Goal: Transaction & Acquisition: Obtain resource

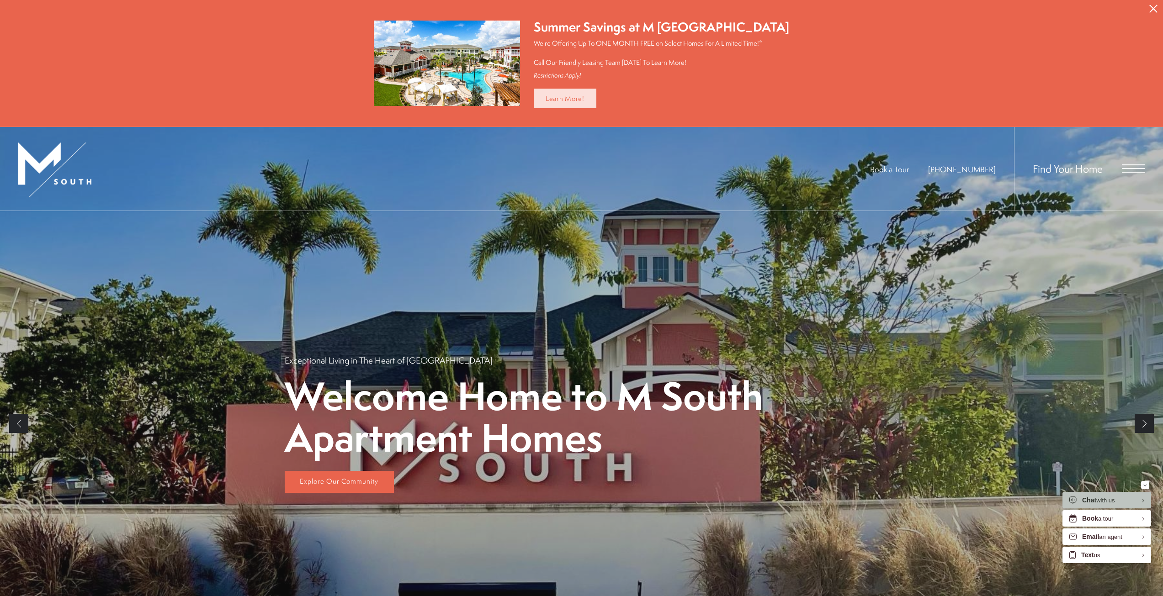
click at [596, 97] on link "Learn More!" at bounding box center [565, 99] width 63 height 20
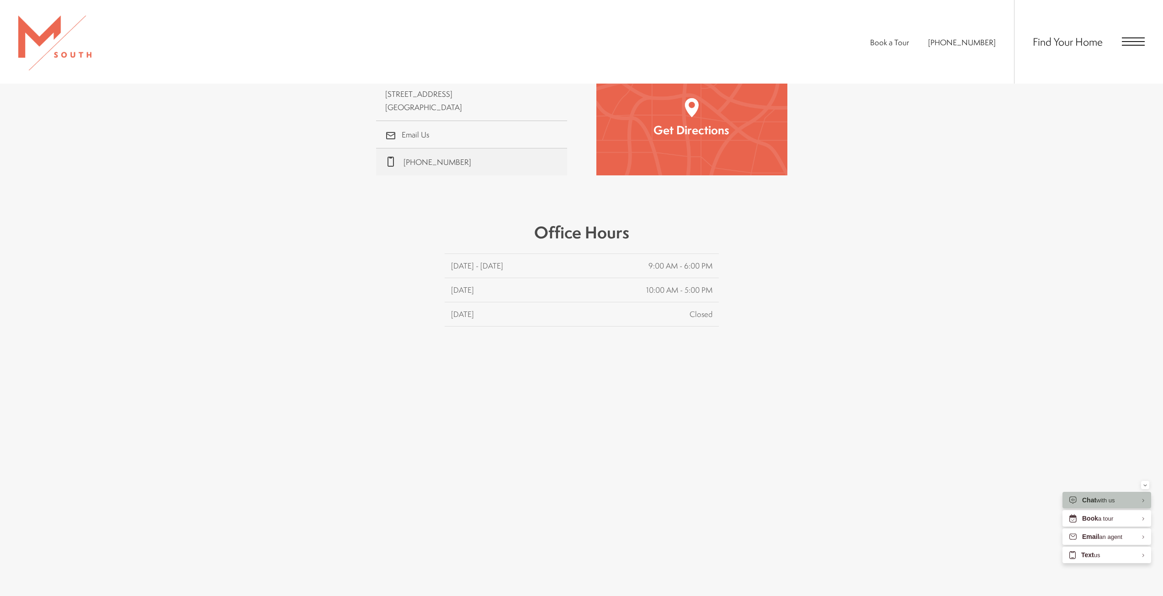
scroll to position [366, 0]
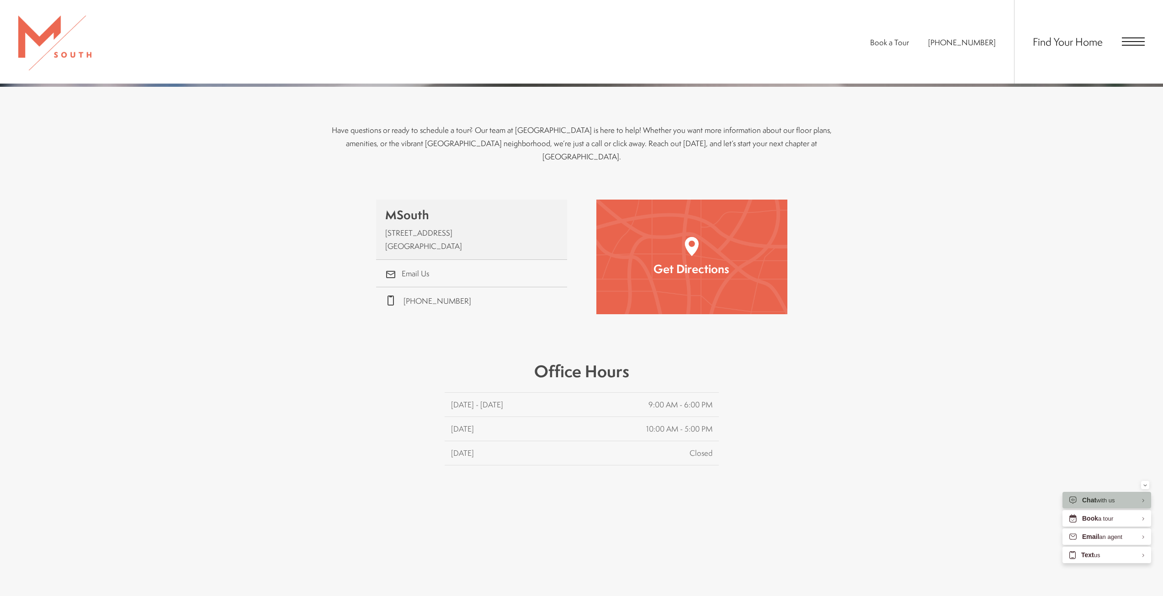
click at [450, 228] on link "MSouth 5110 South Manhattan Avenue Tampa, FL 33611 5110 South Manhattan Avenue …" at bounding box center [471, 230] width 191 height 60
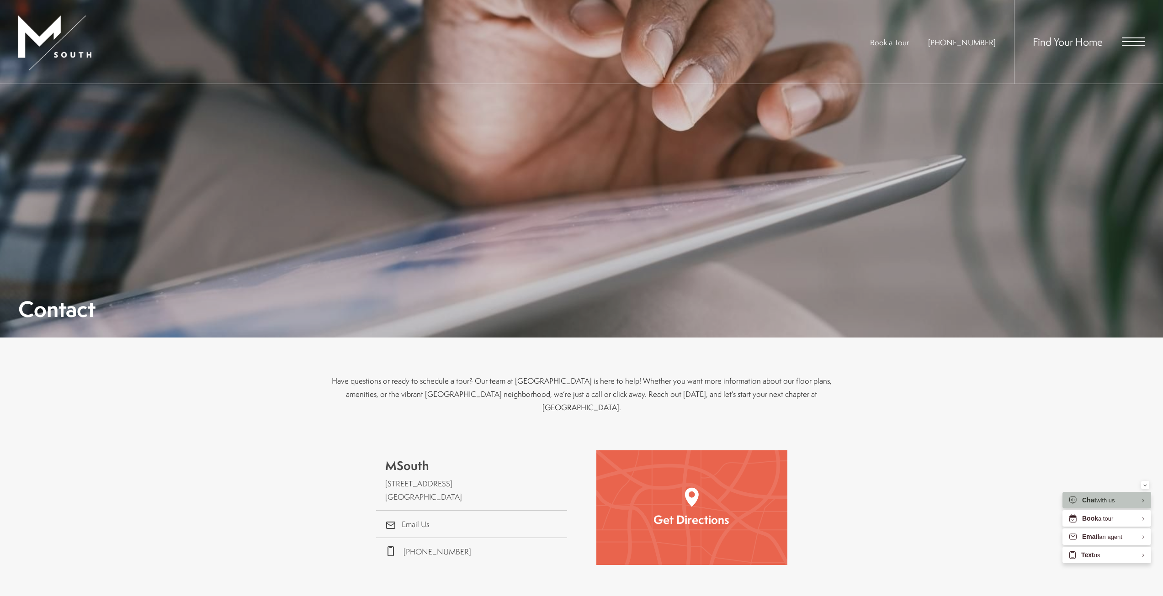
scroll to position [0, 0]
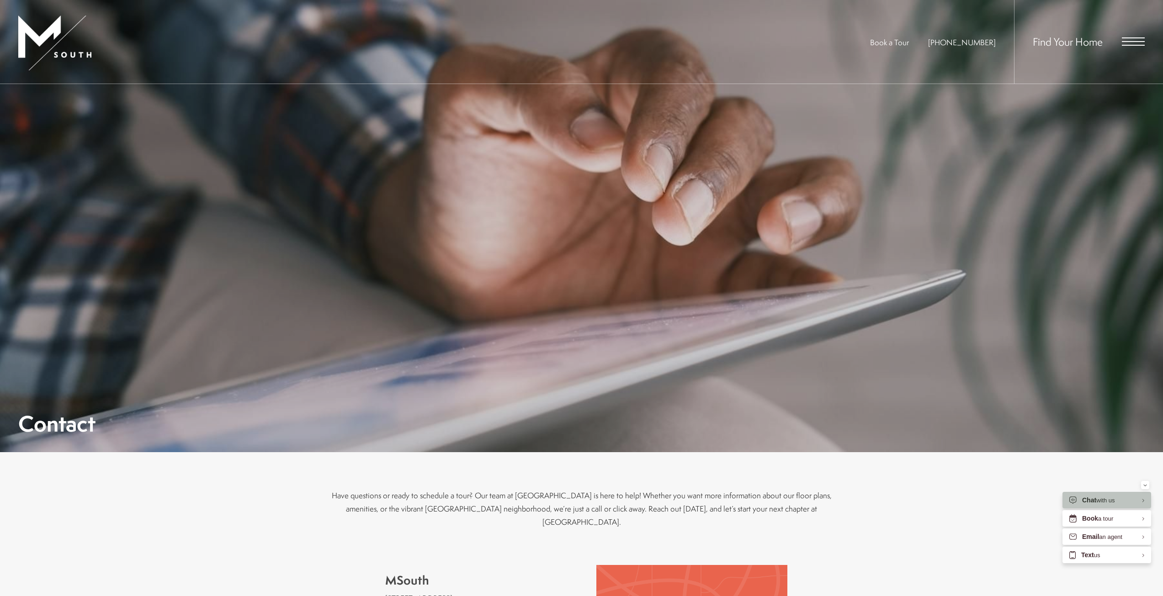
click at [1036, 45] on span "Find Your Home" at bounding box center [1068, 41] width 70 height 15
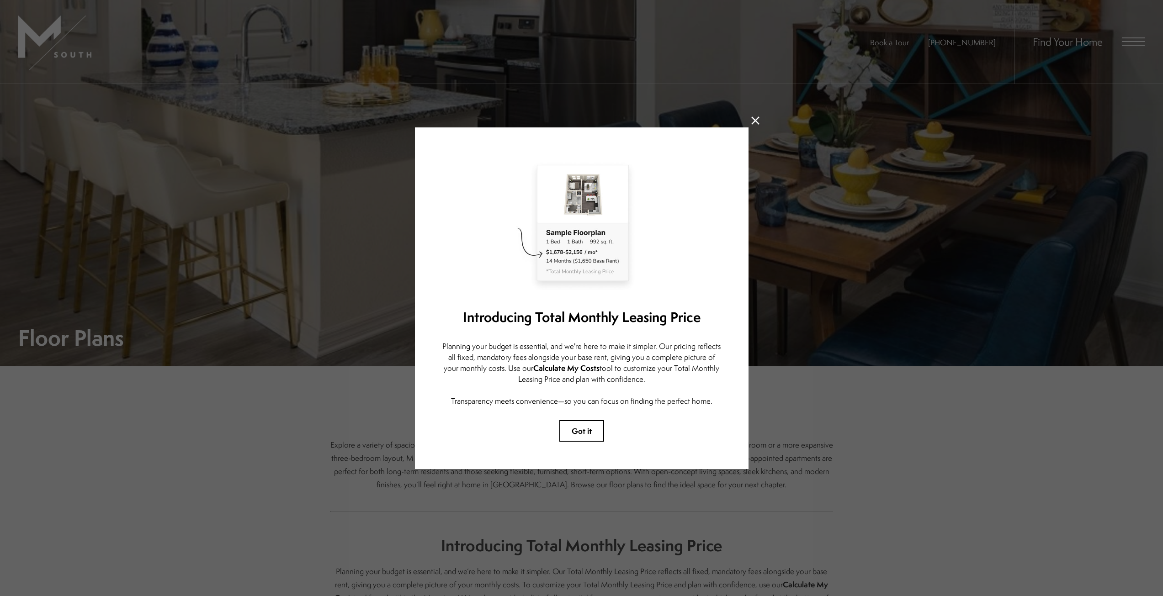
scroll to position [91, 0]
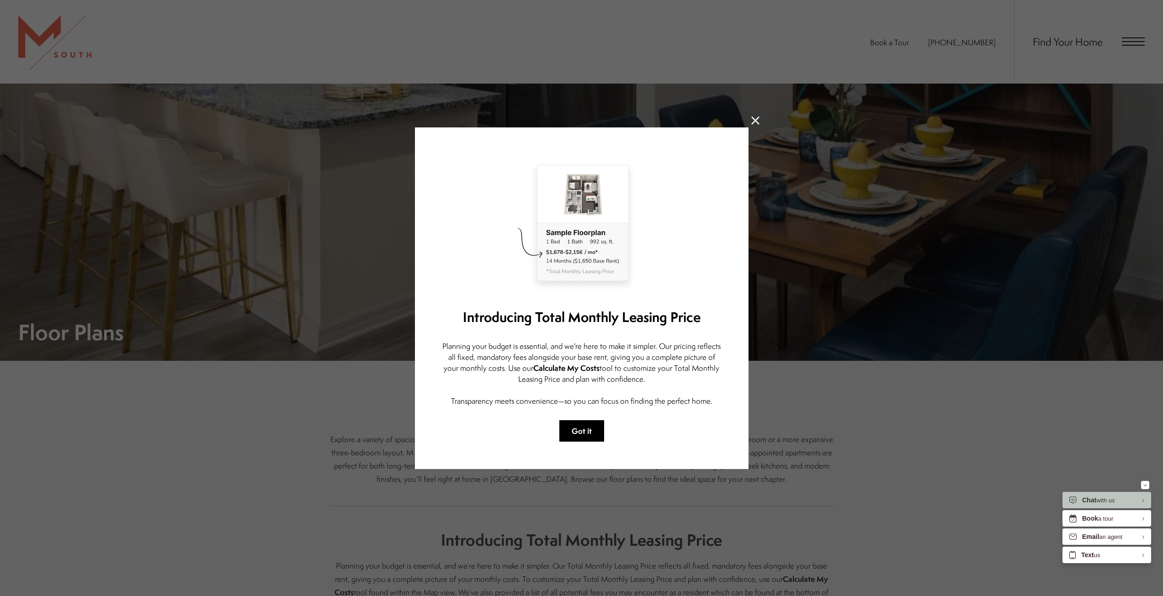
click at [585, 430] on button "Got it" at bounding box center [581, 430] width 45 height 21
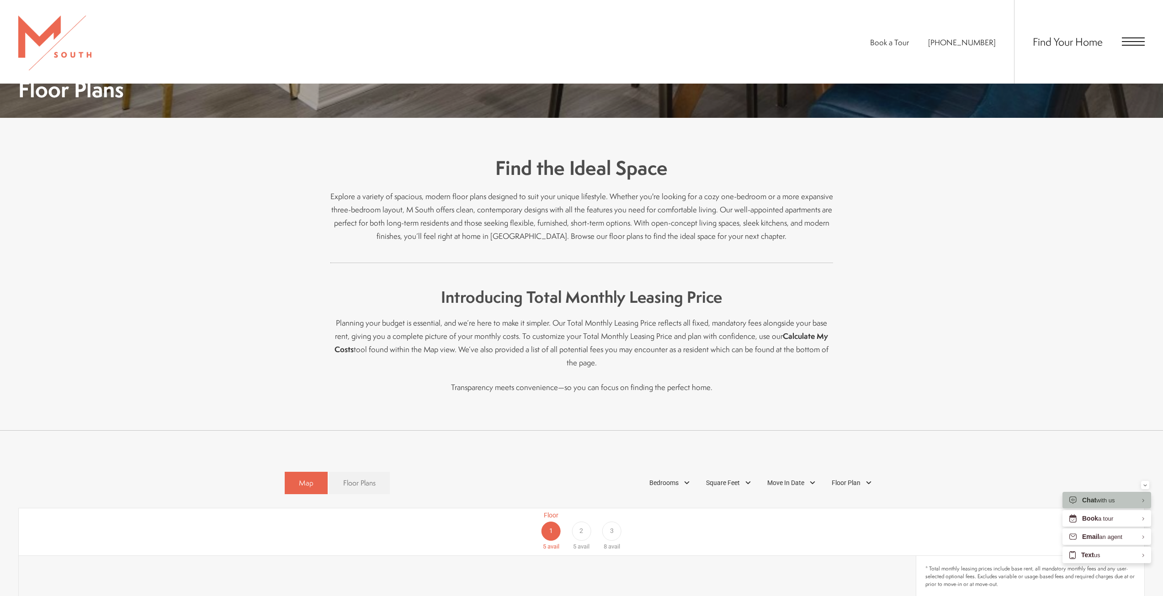
scroll to position [320, 0]
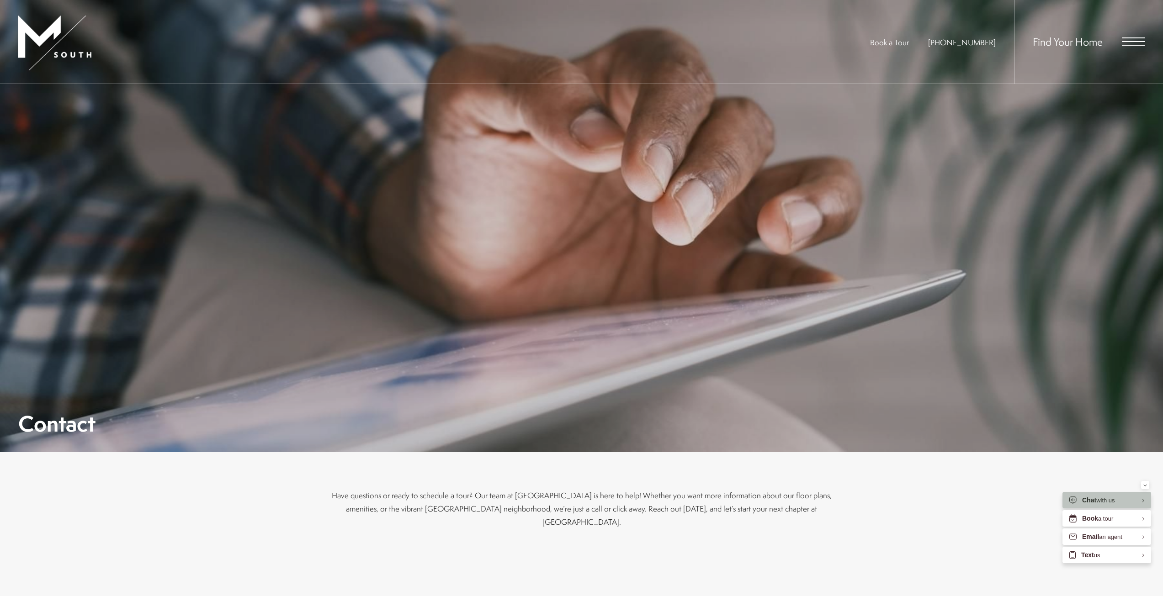
click at [1129, 43] on span "Open Menu" at bounding box center [1133, 41] width 23 height 8
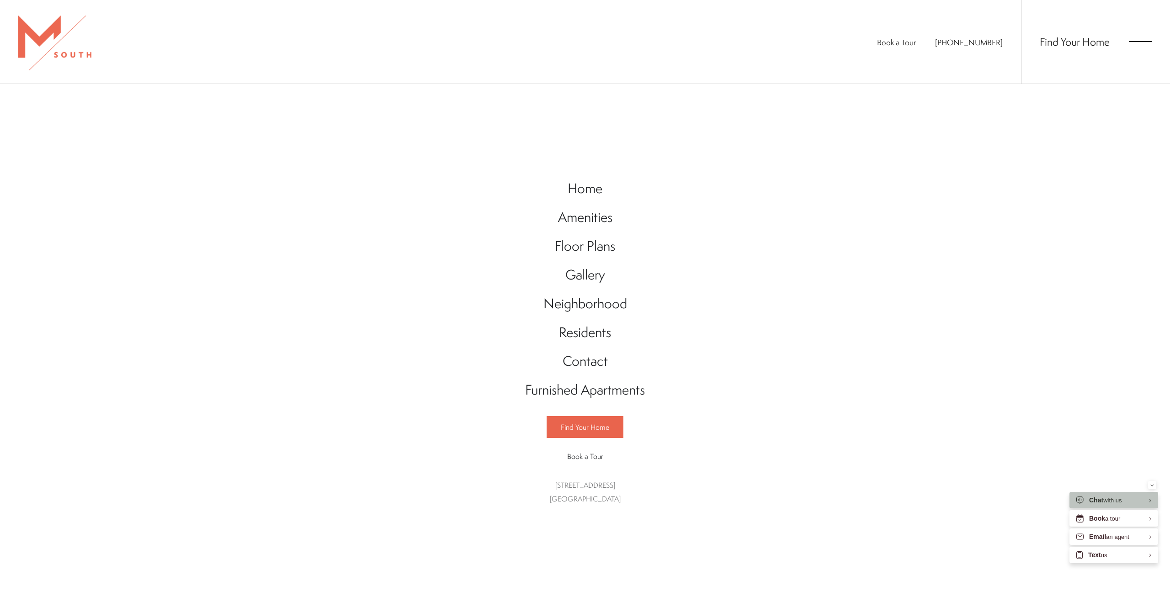
click at [1142, 40] on span "Open Menu" at bounding box center [1140, 41] width 23 height 8
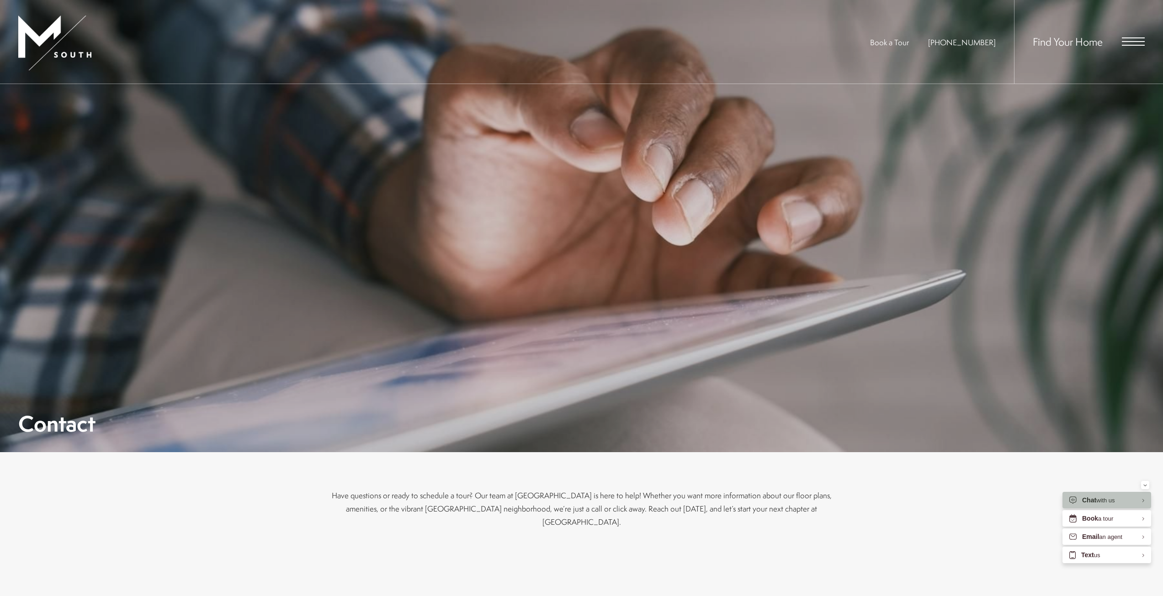
click at [1068, 43] on span "Find Your Home" at bounding box center [1068, 41] width 70 height 15
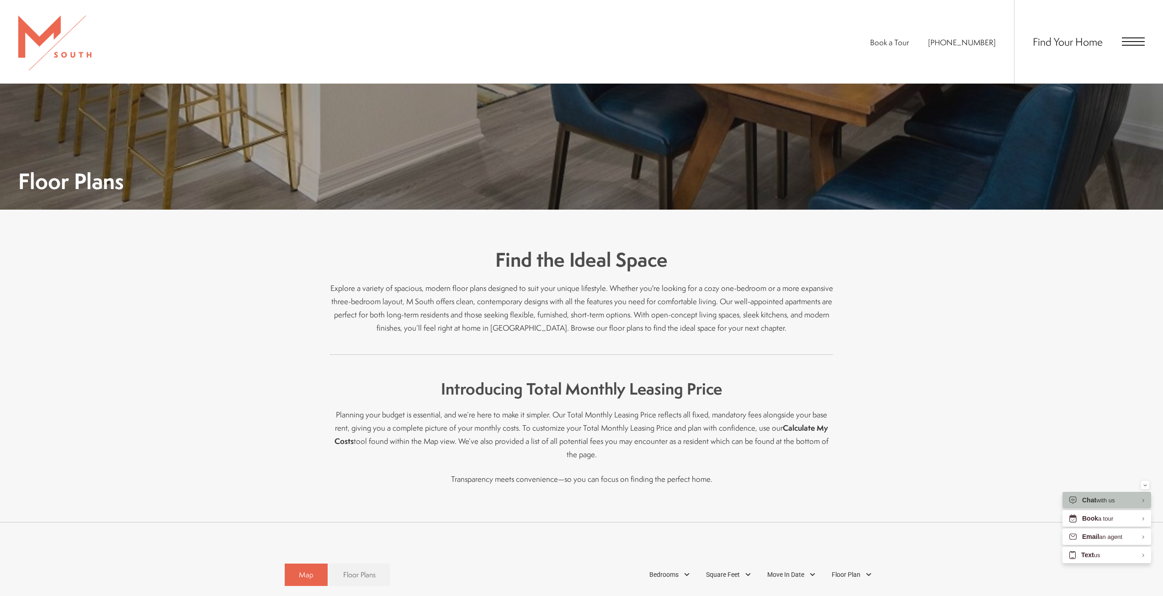
scroll to position [320, 0]
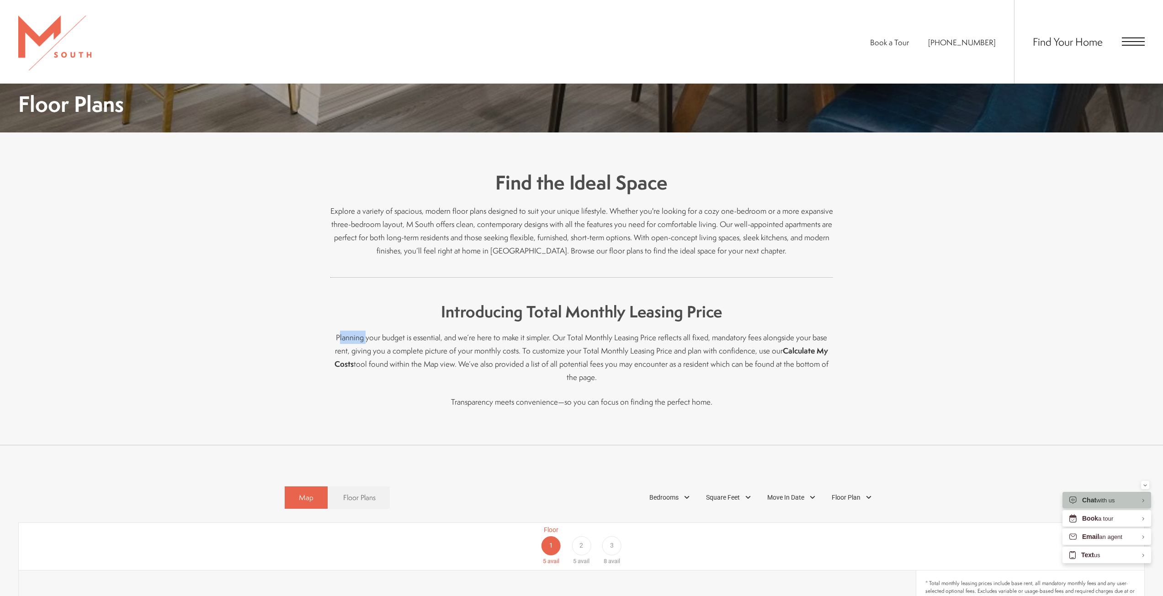
drag, startPoint x: 334, startPoint y: 338, endPoint x: 351, endPoint y: 337, distance: 16.9
click at [358, 339] on p "Planning your budget is essential, and we’re here to make it simpler. Our Total…" at bounding box center [581, 357] width 503 height 53
click at [329, 337] on div "Find the Ideal Space Explore a variety of spacious, modern floor plans designed…" at bounding box center [581, 289] width 1163 height 313
click at [355, 339] on p "Planning your budget is essential, and we’re here to make it simpler. Our Total…" at bounding box center [581, 357] width 503 height 53
click at [333, 338] on p "Planning your budget is essential, and we’re here to make it simpler. Our Total…" at bounding box center [581, 357] width 503 height 53
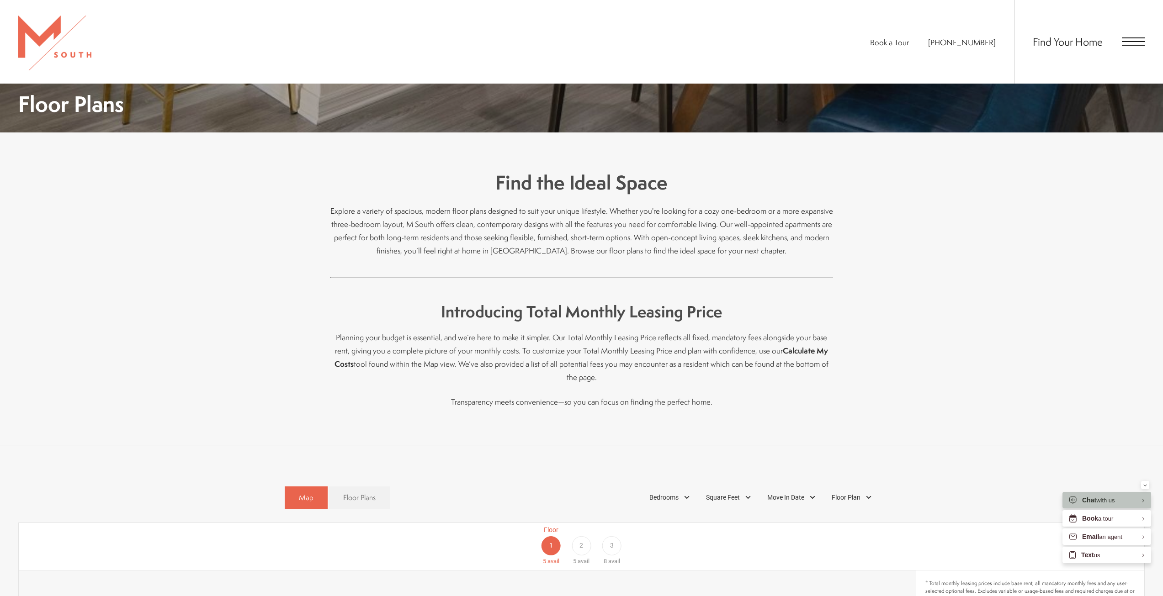
drag, startPoint x: 329, startPoint y: 336, endPoint x: 856, endPoint y: 361, distance: 528.4
click at [856, 361] on div "Find the Ideal Space Explore a variety of spacious, modern floor plans designed…" at bounding box center [581, 289] width 1163 height 313
copy p "Planning your budget is essential, and we’re here to make it simpler. Our Total…"
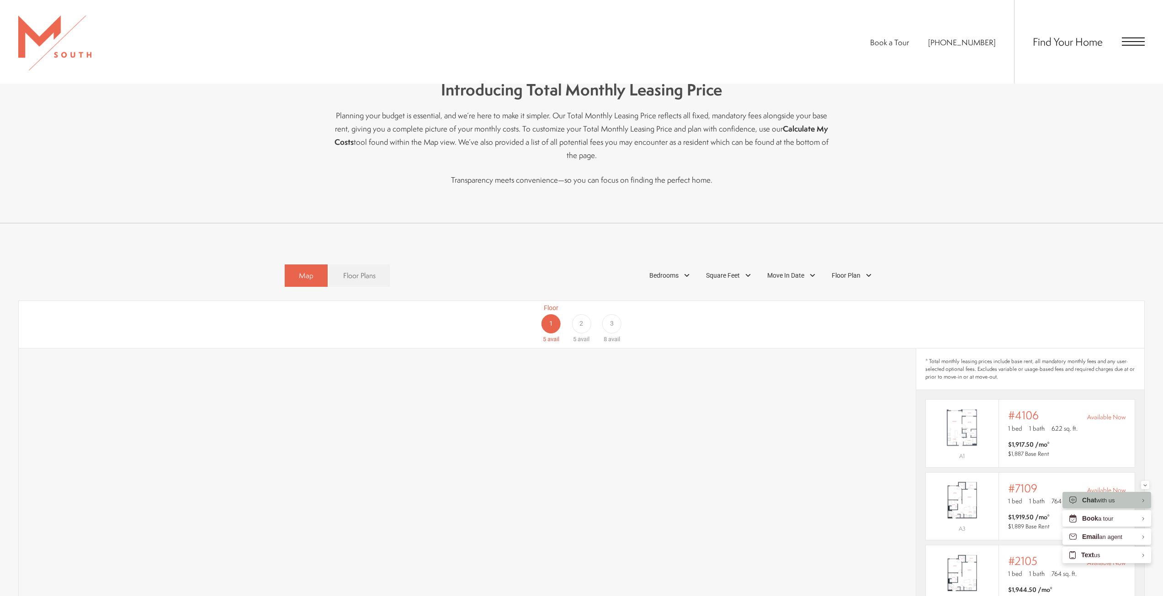
scroll to position [594, 0]
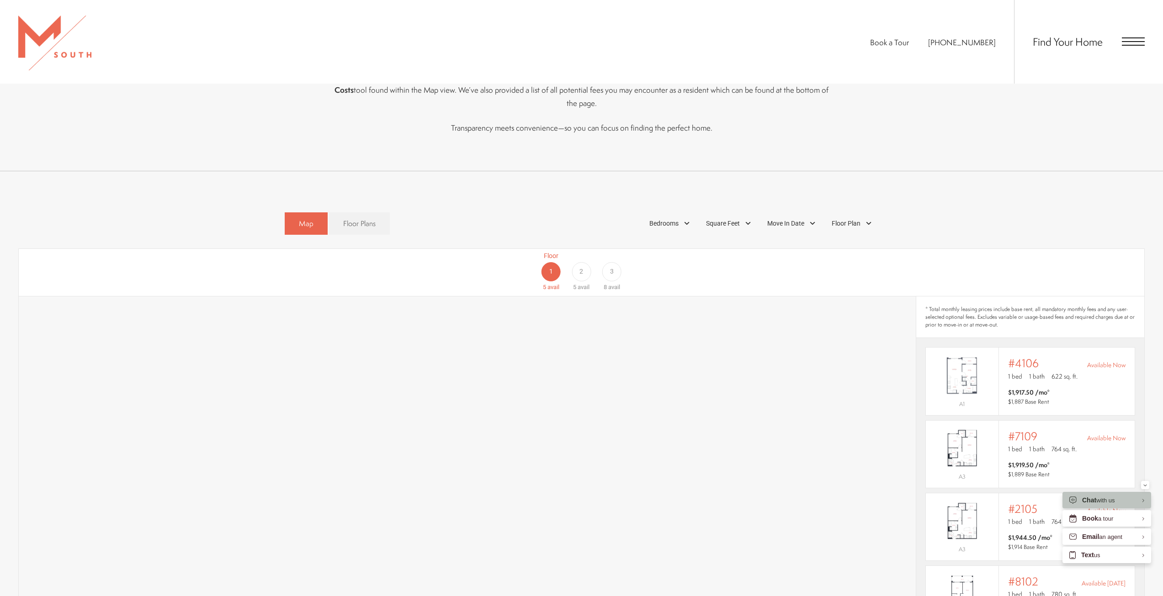
click at [683, 263] on div "Floor 1 5 avail Floor 2 5 avail Floor 3 8 avail" at bounding box center [1099, 271] width 1126 height 41
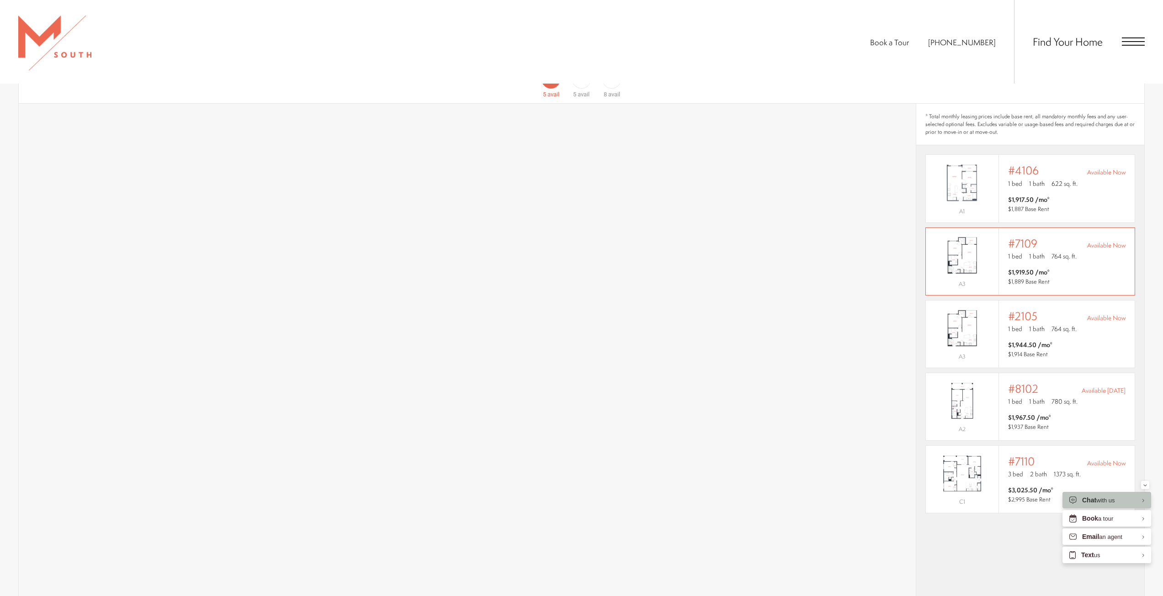
scroll to position [685, 0]
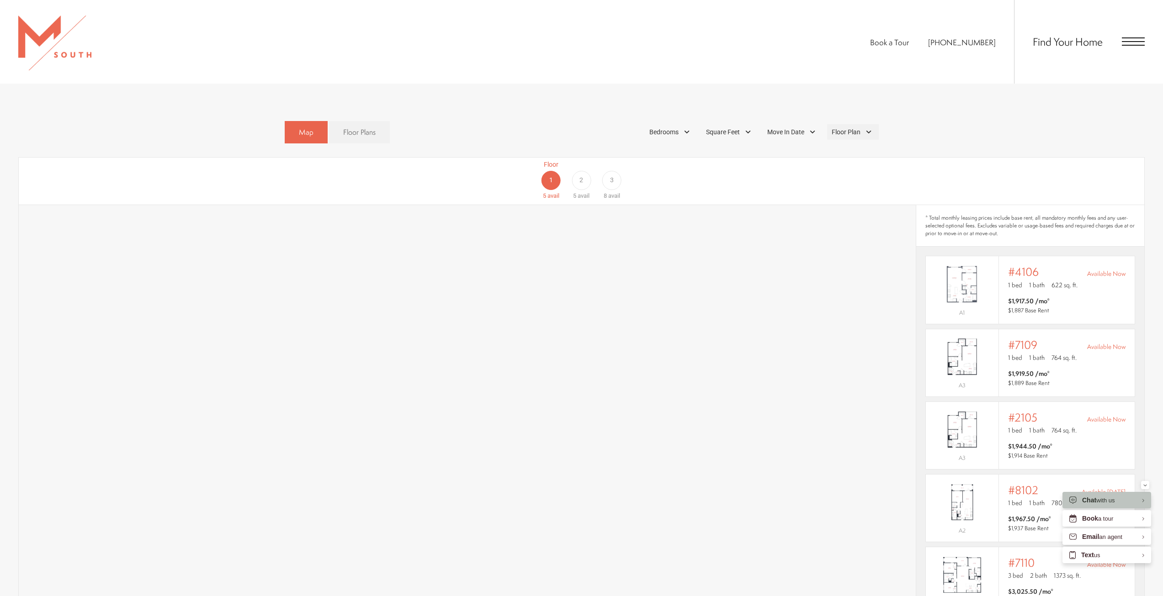
click at [846, 128] on span "Floor Plan" at bounding box center [846, 133] width 29 height 10
click at [848, 128] on span "Floor Plan" at bounding box center [846, 133] width 29 height 10
click at [680, 124] on div "Bedrooms" at bounding box center [671, 132] width 52 height 16
click at [666, 169] on span "2 Bedroom" at bounding box center [654, 174] width 46 height 10
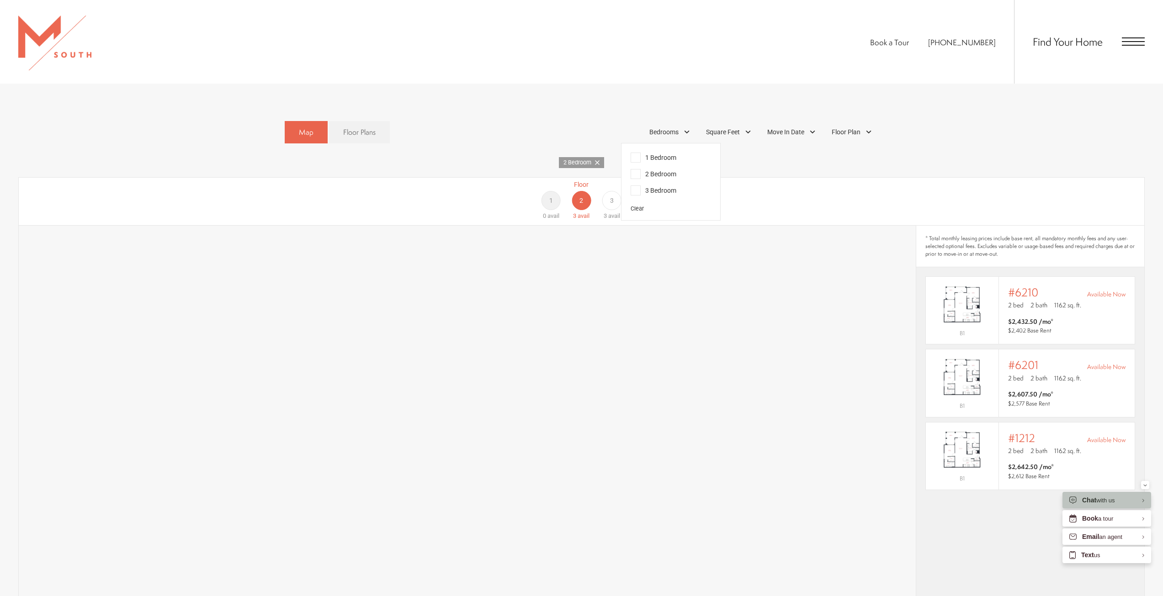
click at [774, 157] on div "2 Bedroom" at bounding box center [581, 162] width 1126 height 11
click at [613, 196] on span "3" at bounding box center [612, 201] width 4 height 10
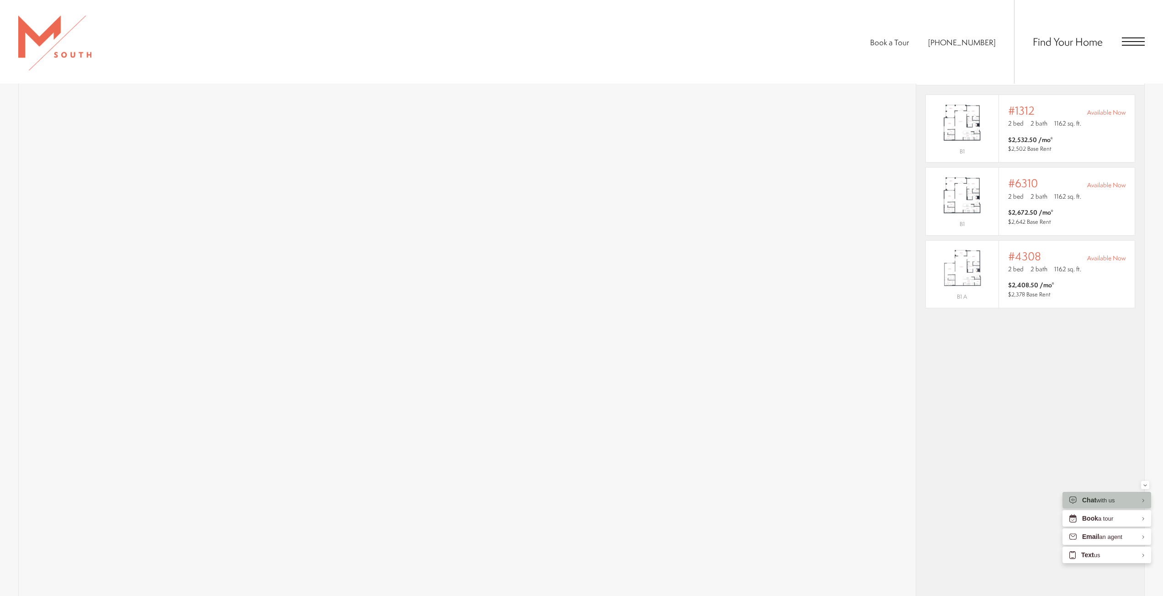
scroll to position [868, 0]
